Goal: Unclear

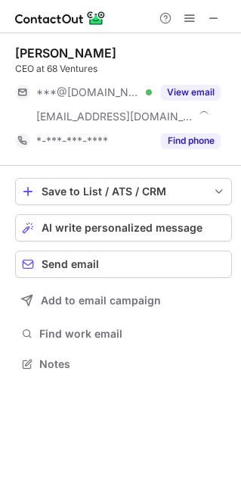
scroll to position [353, 241]
click at [217, 17] on span at bounding box center [214, 18] width 12 height 12
